Goal: Check status: Check status

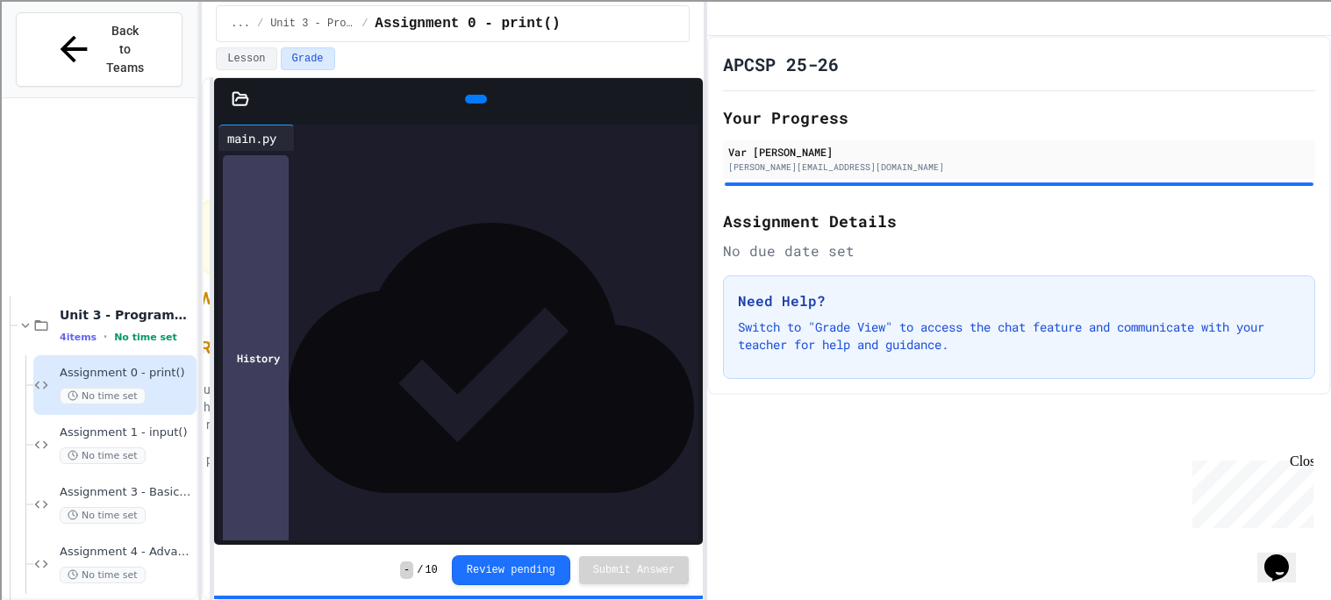
scroll to position [690, 0]
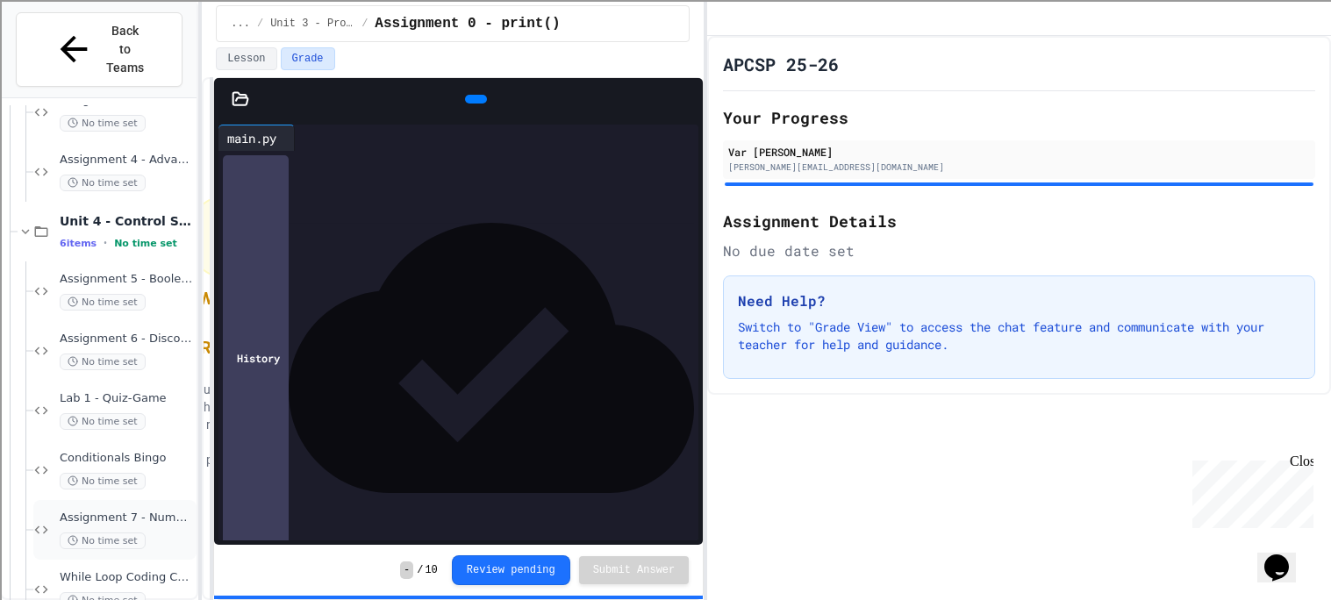
click at [112, 511] on span "Assignment 7 - Number Guesser" at bounding box center [126, 518] width 133 height 15
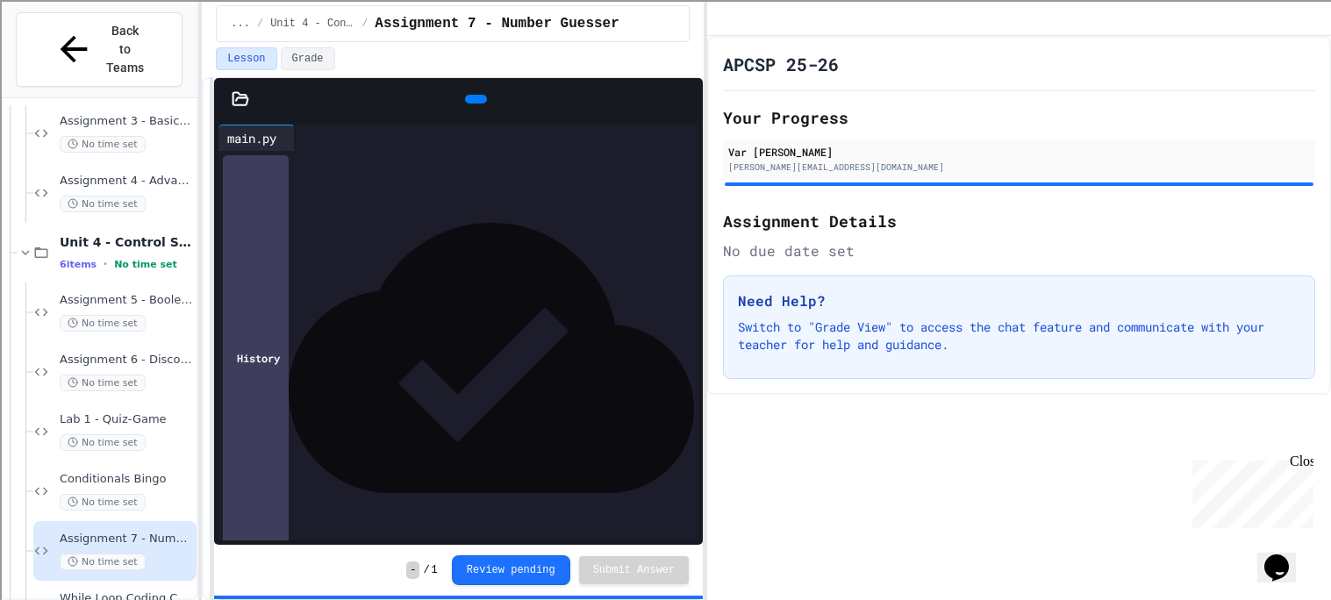
click at [474, 99] on icon at bounding box center [474, 99] width 0 height 0
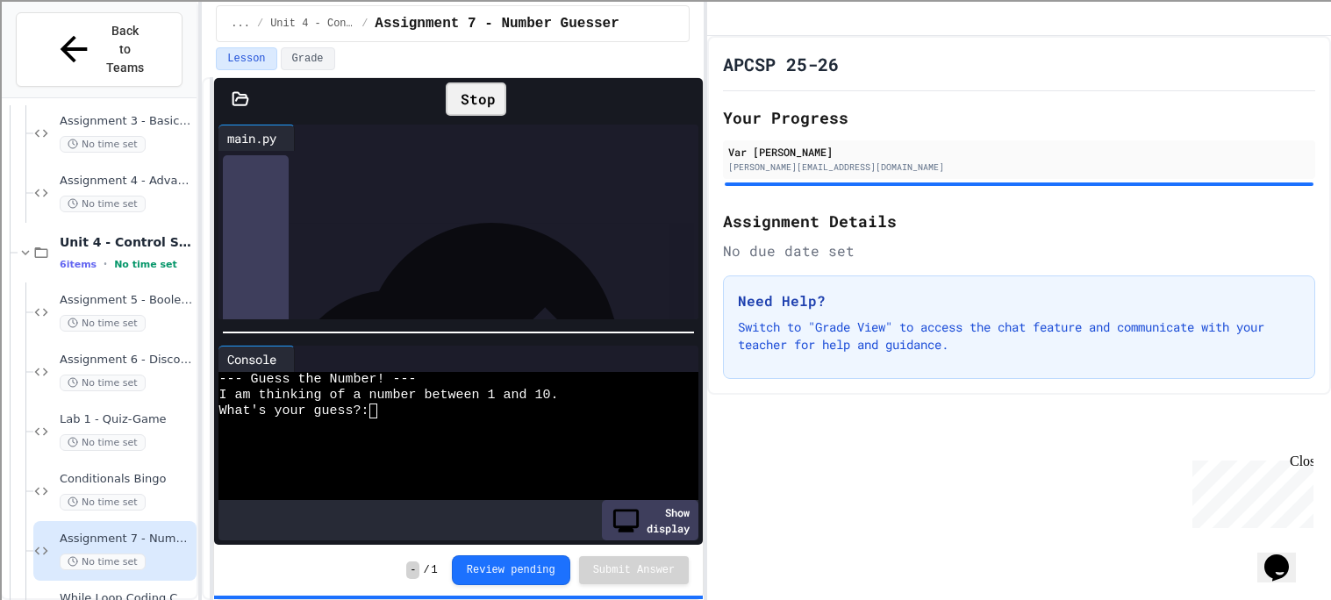
click at [461, 94] on div "Stop" at bounding box center [476, 98] width 61 height 33
click at [685, 99] on icon at bounding box center [685, 99] width 0 height 0
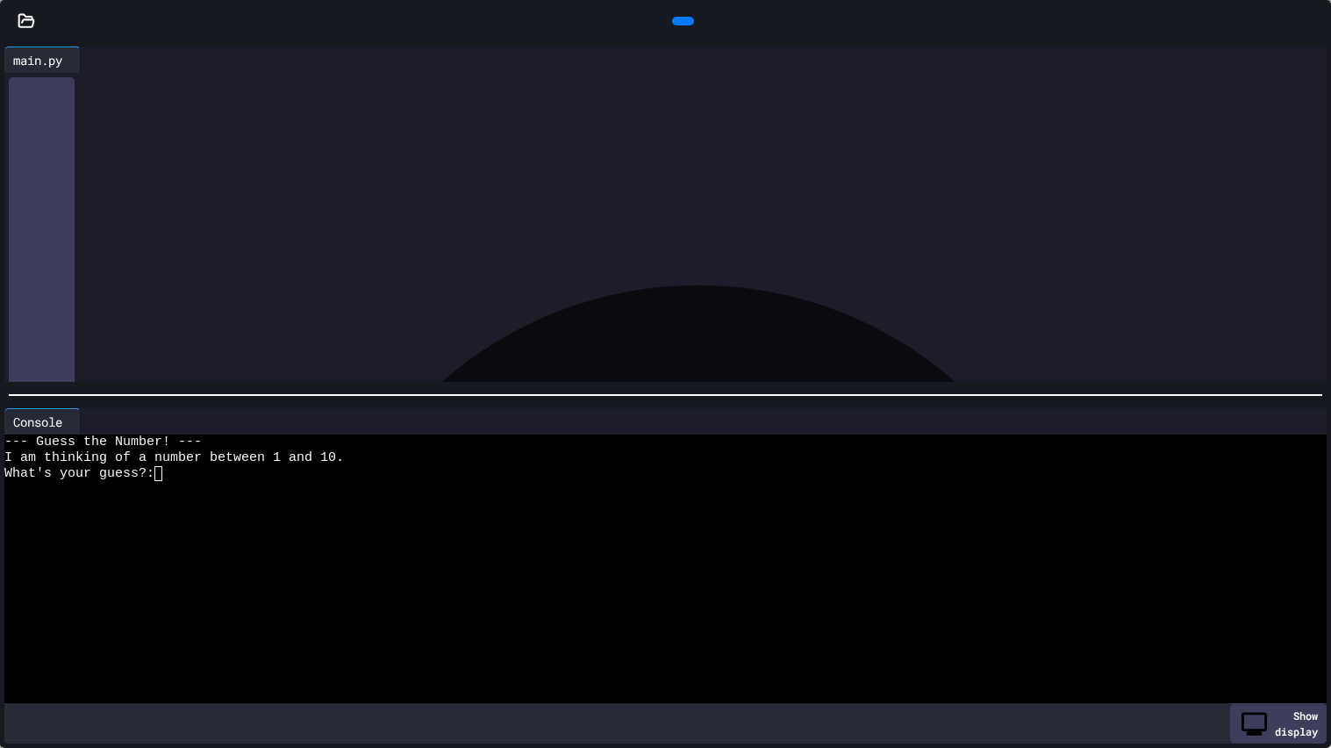
click at [505, 546] on div at bounding box center [655, 551] width 1303 height 16
click at [178, 489] on div at bounding box center [655, 489] width 1303 height 16
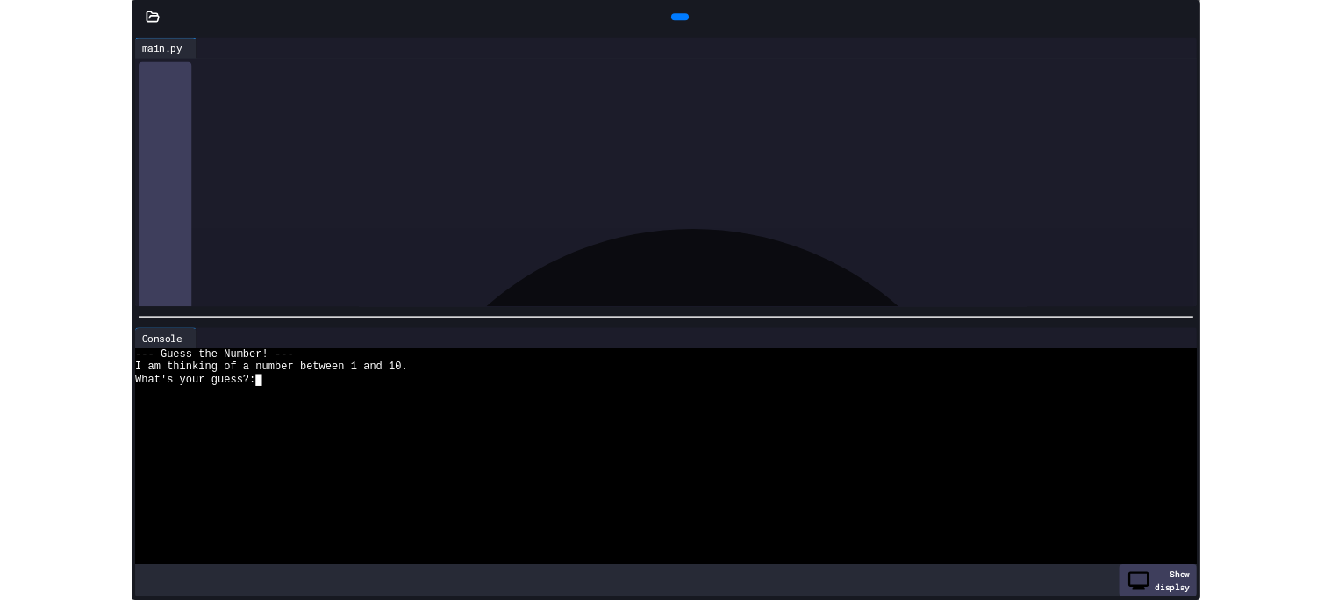
scroll to position [541, 0]
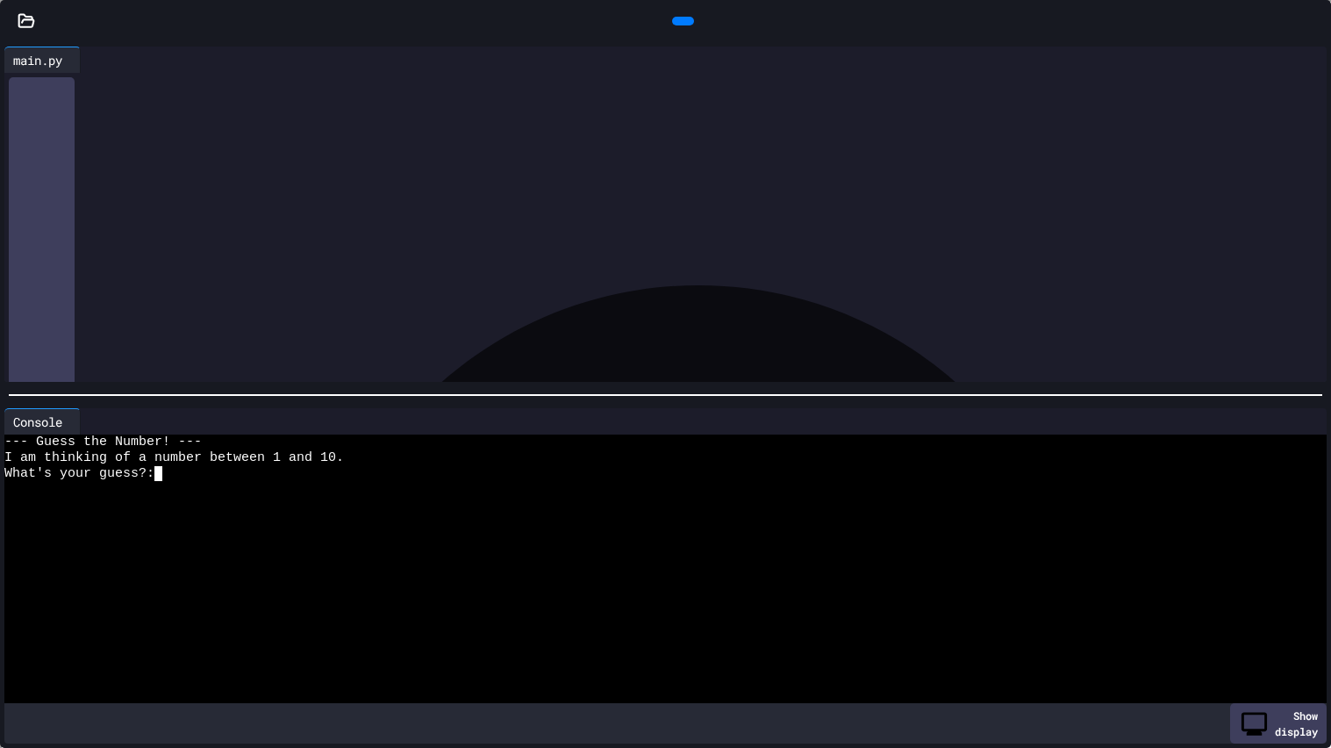
click at [688, 25] on icon at bounding box center [693, 31] width 10 height 12
click at [290, 485] on div at bounding box center [655, 489] width 1303 height 16
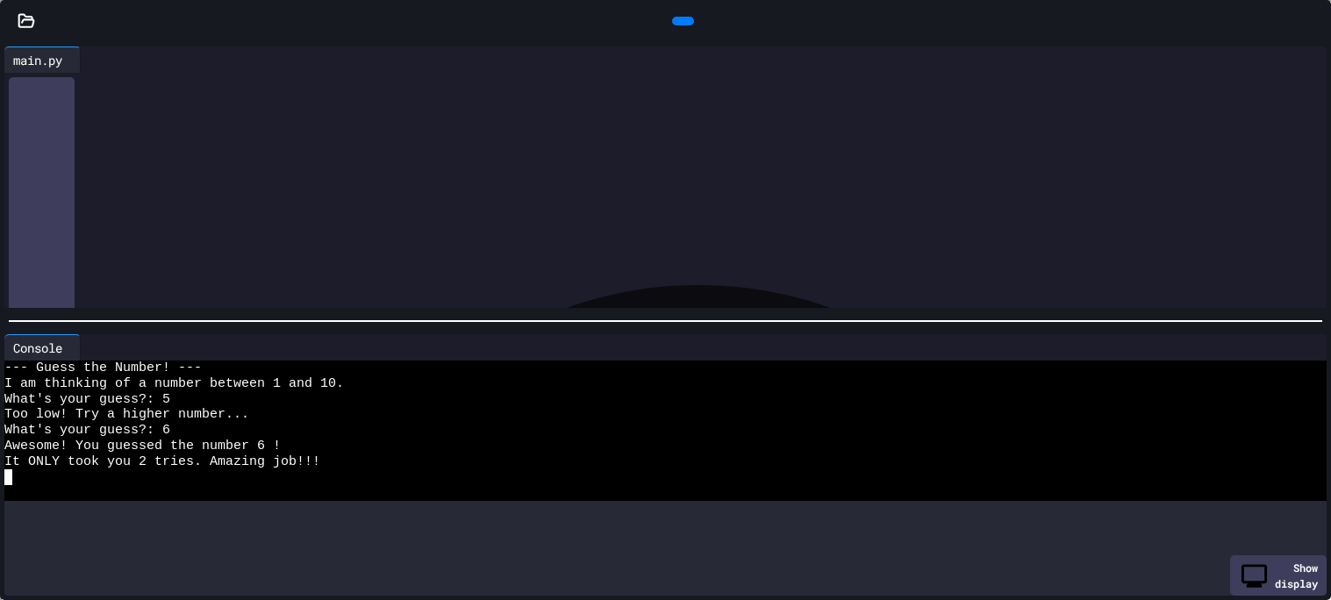
scroll to position [353, 0]
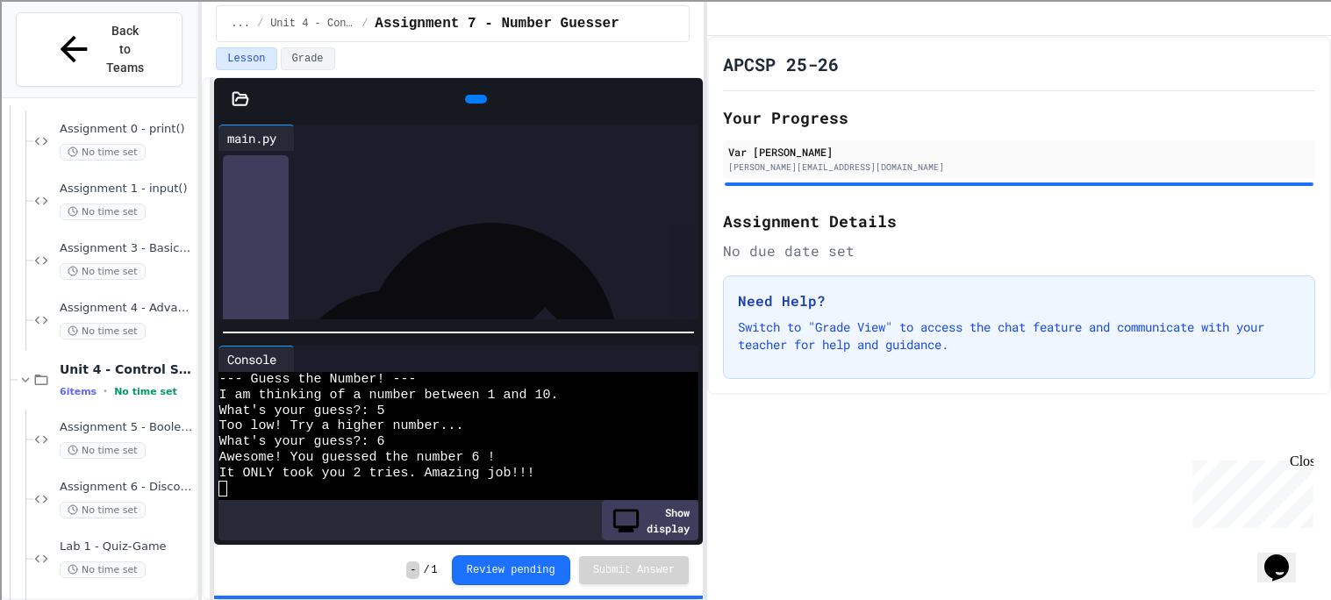
click at [465, 226] on span "**********" at bounding box center [389, 223] width 151 height 12
click at [570, 266] on div at bounding box center [519, 274] width 552 height 18
click at [697, 243] on div "**********" at bounding box center [423, 242] width 552 height 18
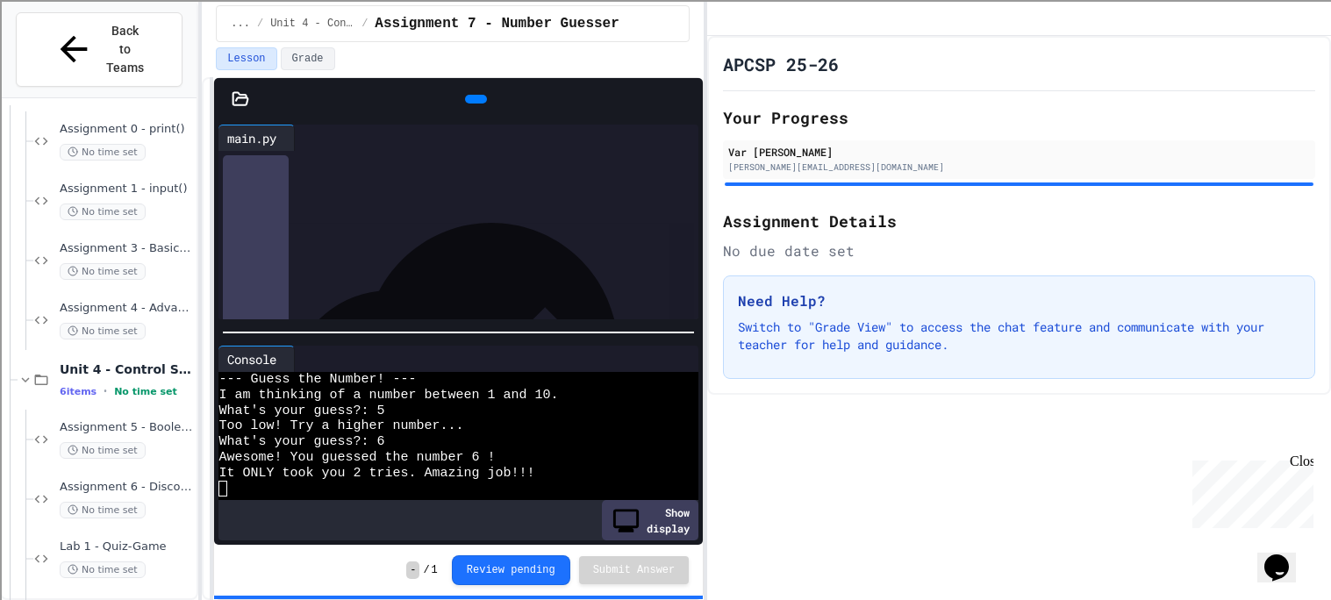
click at [678, 273] on div at bounding box center [423, 278] width 552 height 18
